Goal: Task Accomplishment & Management: Manage account settings

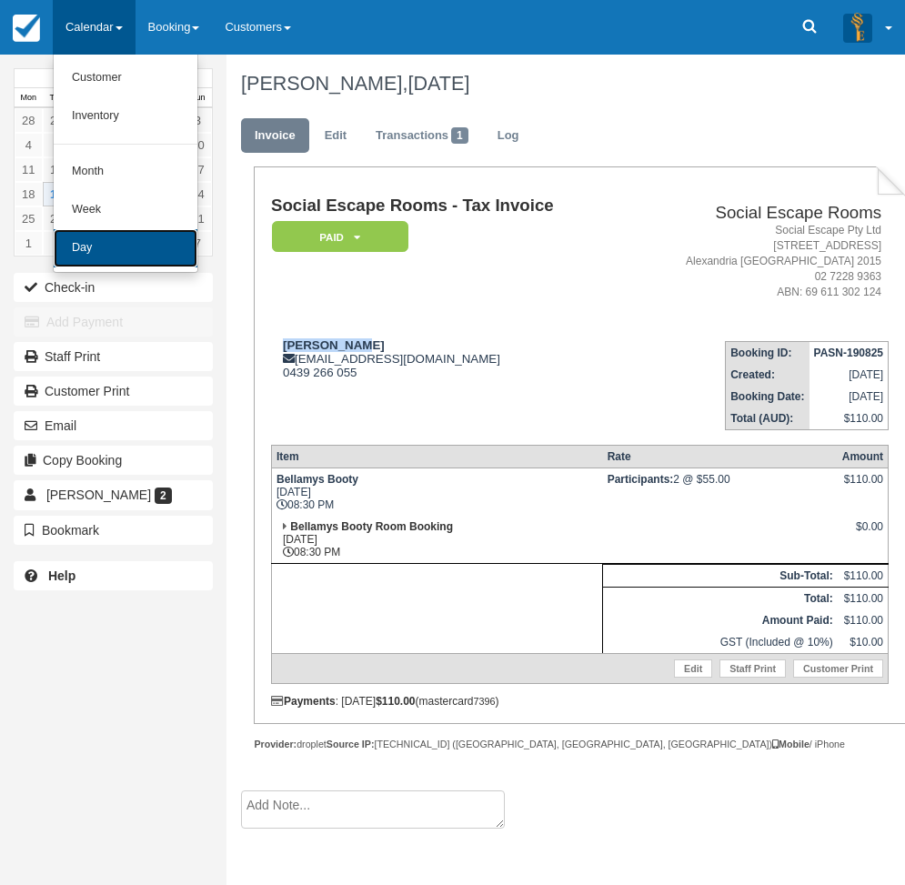
click at [80, 257] on link "Day" at bounding box center [126, 248] width 144 height 38
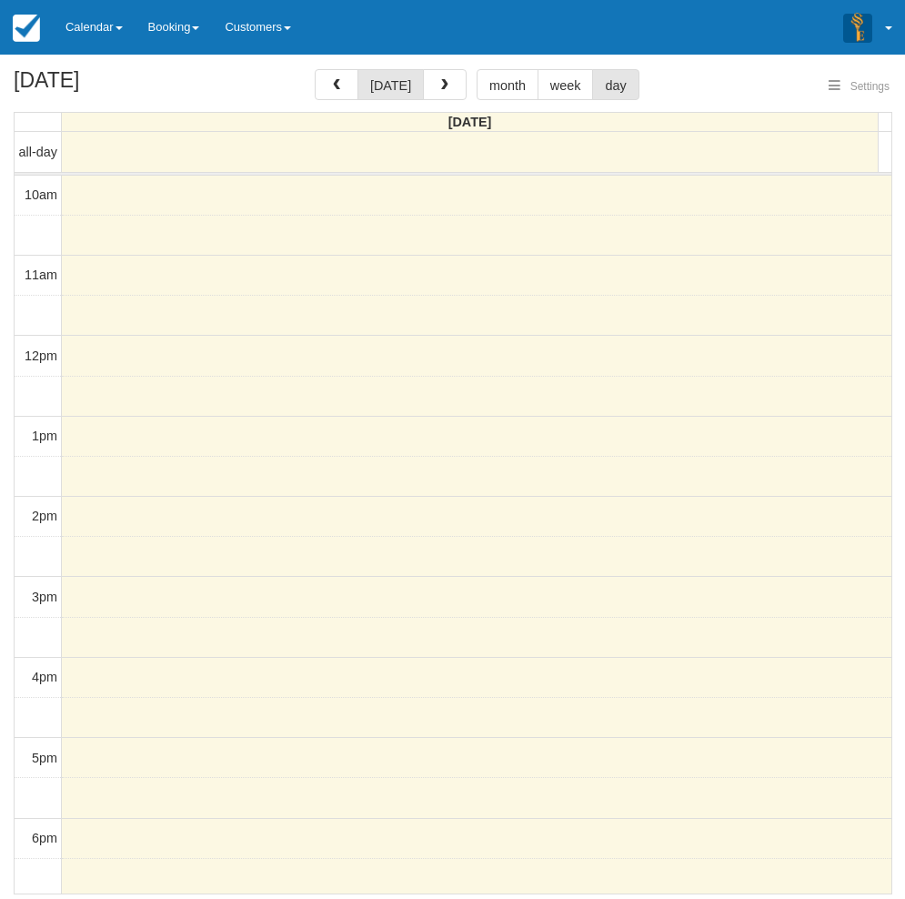
select select
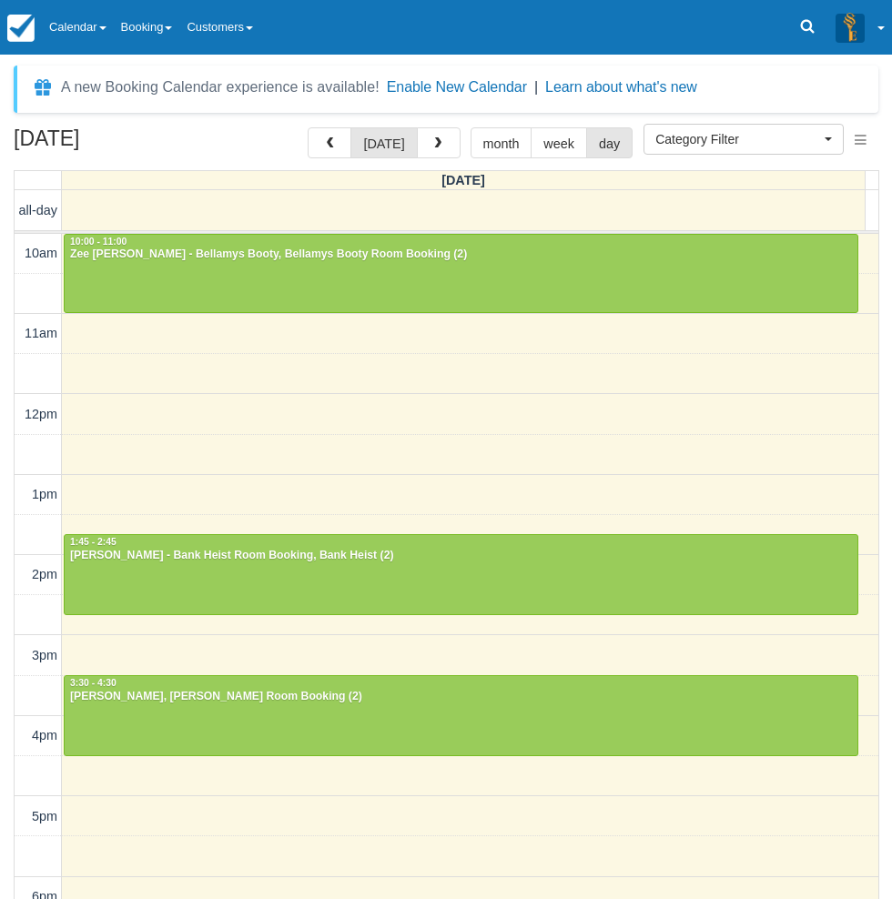
click at [16, 163] on div "[DATE] [DATE] month week day" at bounding box center [446, 146] width 865 height 39
